Goal: Find specific page/section: Find specific page/section

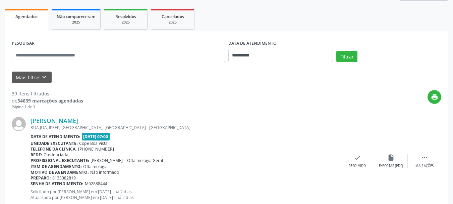
scroll to position [101, 0]
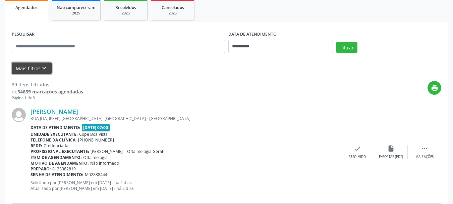
click at [36, 67] on button "Mais filtros keyboard_arrow_down" at bounding box center [32, 68] width 40 height 12
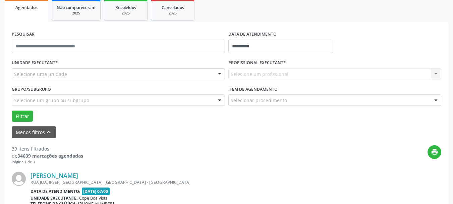
click at [68, 73] on div "Selecione uma unidade" at bounding box center [118, 73] width 213 height 11
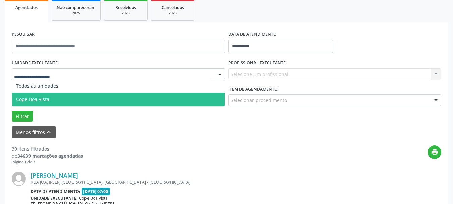
click at [61, 98] on span "Cope Boa Vista" at bounding box center [118, 99] width 213 height 13
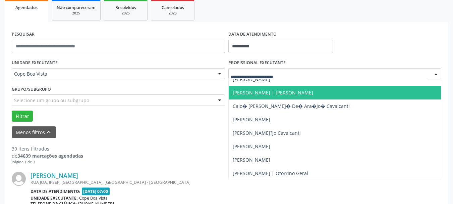
scroll to position [134, 0]
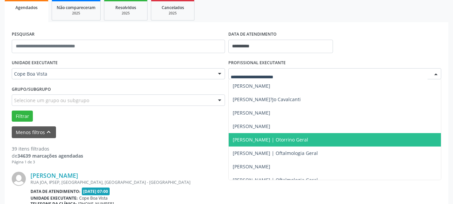
click at [117, 107] on div "Grupo/Subgrupo Selecione um grupo ou subgrupo Todos os grupos e subgrupos Nenhu…" at bounding box center [118, 97] width 217 height 26
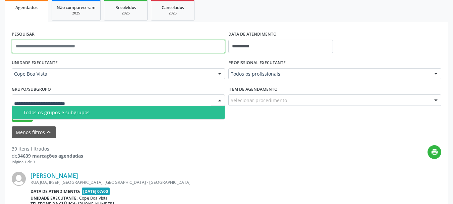
click at [55, 46] on input "text" at bounding box center [118, 46] width 213 height 13
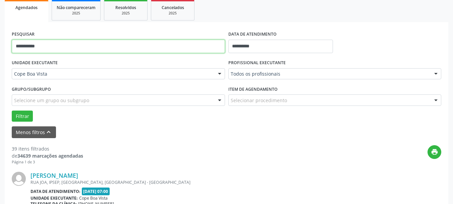
click at [12, 110] on button "Filtrar" at bounding box center [22, 115] width 21 height 11
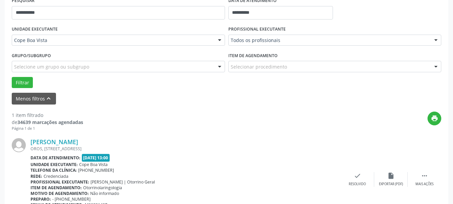
scroll to position [170, 0]
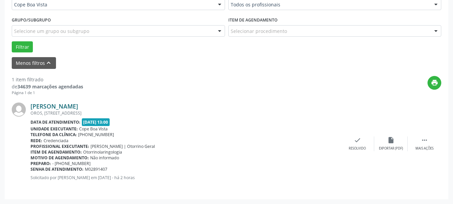
click at [46, 107] on link "[PERSON_NAME]" at bounding box center [55, 105] width 48 height 7
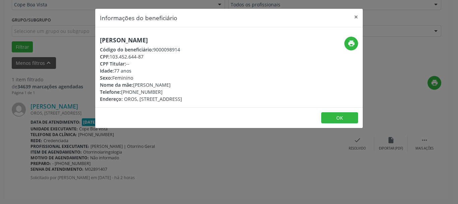
drag, startPoint x: 112, startPoint y: 57, endPoint x: 145, endPoint y: 55, distance: 33.3
click at [145, 55] on div "CPF: 103.452.644-87" at bounding box center [141, 56] width 82 height 7
copy div "103.452.644-87"
click at [133, 41] on h5 "[PERSON_NAME]" at bounding box center [141, 40] width 82 height 7
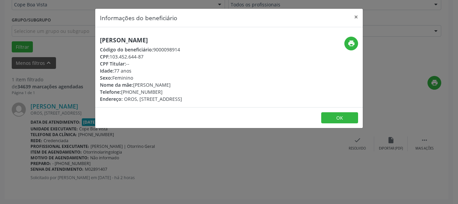
click at [133, 41] on h5 "[PERSON_NAME]" at bounding box center [141, 40] width 82 height 7
copy div "[PERSON_NAME]"
click at [352, 44] on icon "print" at bounding box center [351, 43] width 7 height 7
copy div "81) 97115-6262"
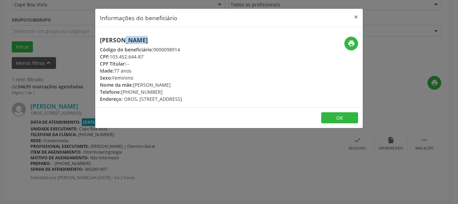
drag, startPoint x: 126, startPoint y: 91, endPoint x: 171, endPoint y: 91, distance: 44.6
click at [171, 91] on div "Telefone: [PHONE_NUMBER]" at bounding box center [141, 91] width 82 height 7
click at [349, 120] on button "OK" at bounding box center [339, 117] width 37 height 11
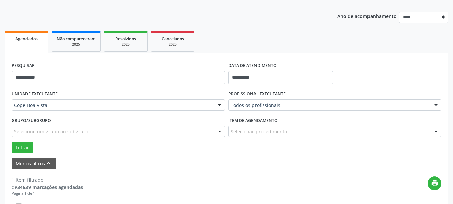
scroll to position [69, 0]
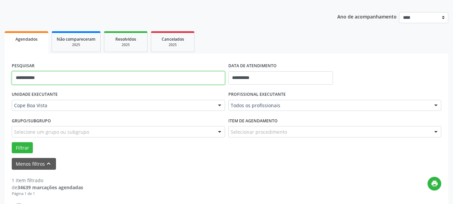
click at [59, 79] on input "**********" at bounding box center [118, 77] width 213 height 13
type input "**********"
click at [12, 142] on button "Filtrar" at bounding box center [22, 147] width 21 height 11
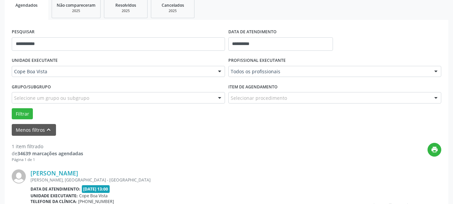
scroll to position [103, 0]
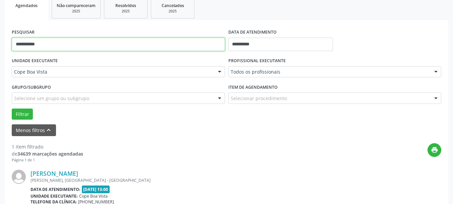
click at [94, 40] on input "**********" at bounding box center [118, 44] width 213 height 13
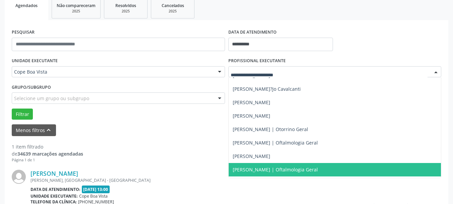
scroll to position [134, 0]
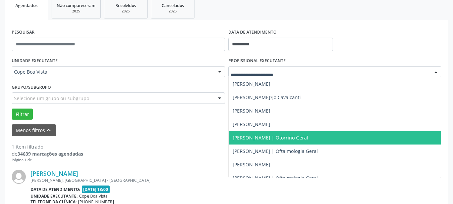
click at [262, 136] on span "[PERSON_NAME] | Otorrino Geral" at bounding box center [270, 137] width 75 height 6
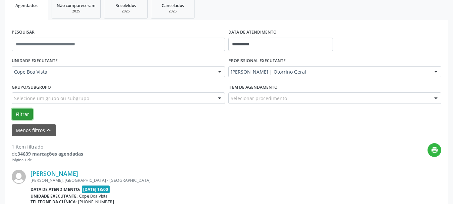
click at [26, 116] on button "Filtrar" at bounding box center [22, 113] width 21 height 11
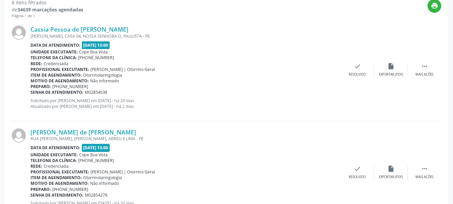
scroll to position [109, 0]
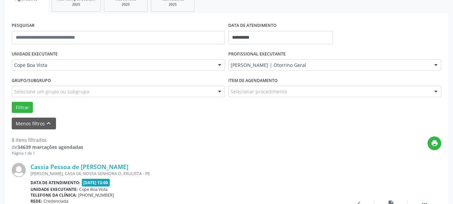
click at [227, 20] on div "**********" at bounding box center [281, 34] width 108 height 28
click at [227, 22] on div "**********" at bounding box center [281, 34] width 108 height 28
click at [227, 51] on div "PROFISSIONAL EXECUTANTE [PERSON_NAME] | Otorrino Geral Todos os profissionais […" at bounding box center [335, 62] width 217 height 26
click at [227, 50] on div "PROFISSIONAL EXECUTANTE [PERSON_NAME] | Otorrino Geral Todos os profissionais […" at bounding box center [335, 62] width 217 height 26
click at [227, 52] on div "PROFISSIONAL EXECUTANTE [PERSON_NAME] | Otorrino Geral Todos os profissionais […" at bounding box center [335, 62] width 217 height 26
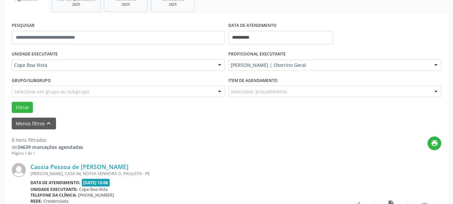
click at [226, 55] on div "UNIDADE EXECUTANTE Cope Boa Vista Todos as unidades Cope Boa Vista Nenhum resul…" at bounding box center [118, 62] width 217 height 26
click at [228, 53] on label "PROFISSIONAL EXECUTANTE" at bounding box center [256, 54] width 57 height 10
click at [227, 56] on div "PROFISSIONAL EXECUTANTE [PERSON_NAME] | Otorrino Geral Todos os profissionais […" at bounding box center [335, 62] width 217 height 26
click at [228, 56] on label "PROFISSIONAL EXECUTANTE" at bounding box center [256, 54] width 57 height 10
click at [225, 57] on div "UNIDADE EXECUTANTE Cope Boa Vista Todos as unidades Cope Boa Vista Nenhum resul…" at bounding box center [118, 62] width 217 height 26
